Goal: Transaction & Acquisition: Download file/media

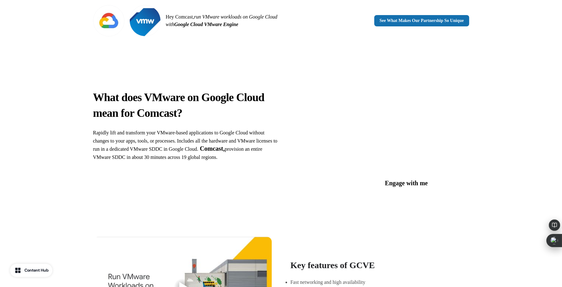
click at [157, 146] on span "Rapidly lift and transform your VMware-based applications to Google Cloud witho…" at bounding box center [185, 141] width 184 height 22
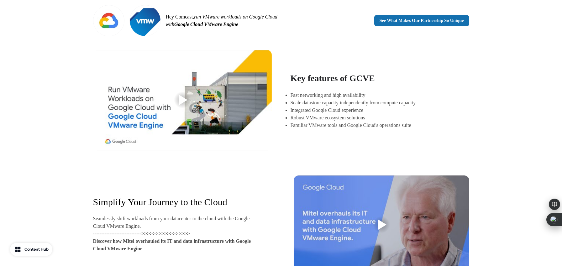
scroll to position [196, 0]
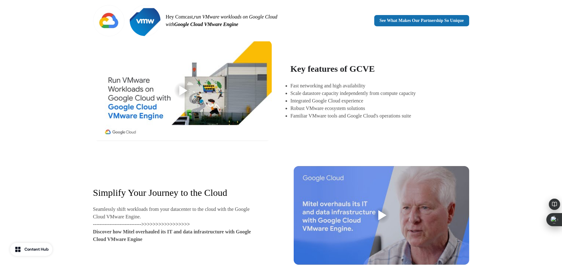
click at [172, 90] on div at bounding box center [182, 91] width 20 height 20
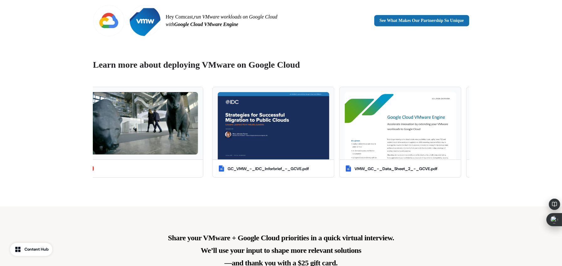
scroll to position [470, 0]
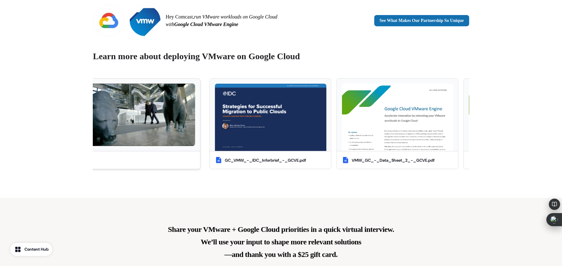
click at [178, 103] on img at bounding box center [139, 115] width 111 height 63
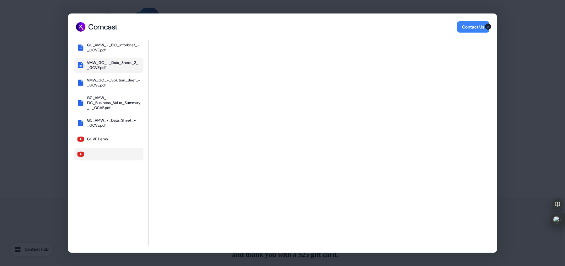
click at [104, 66] on div "VMW_GC_-_Data_Sheet_2_-_GCVE.pdf" at bounding box center [114, 65] width 54 height 10
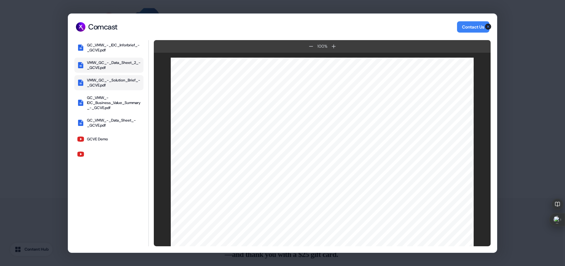
click at [109, 83] on div "VMW_GC_-_Solution_Brief_-_GCVE.pdf" at bounding box center [114, 82] width 54 height 10
click at [488, 28] on icon "button" at bounding box center [488, 27] width 6 height 6
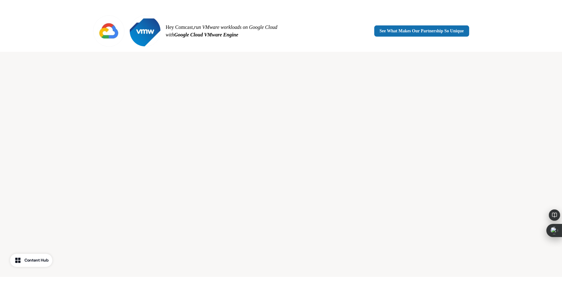
scroll to position [784, 0]
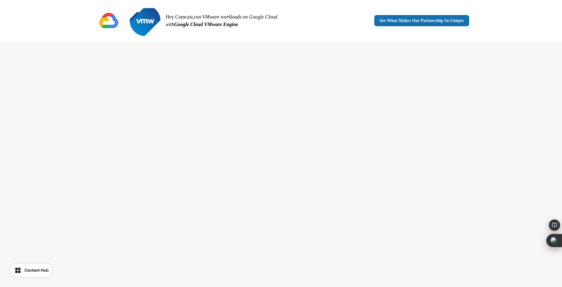
click at [480, 24] on div "Hey Comcast, run VMware workloads on Google Cloud with Google Cloud VMware Engi…" at bounding box center [281, 20] width 414 height 41
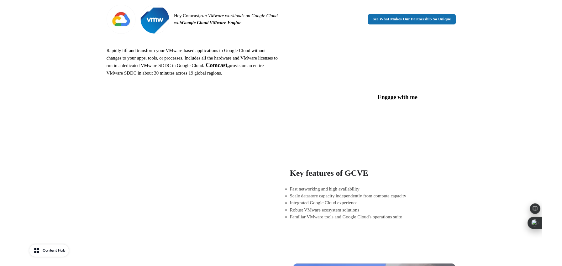
scroll to position [0, 0]
